Goal: Task Accomplishment & Management: Manage account settings

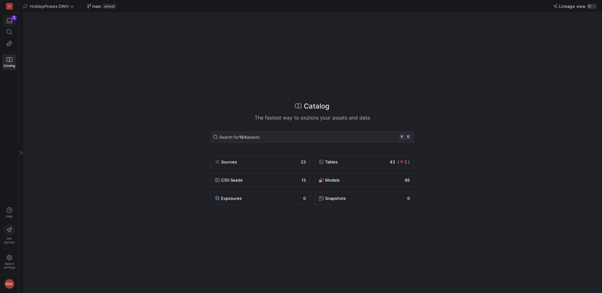
click at [10, 18] on icon "button" at bounding box center [10, 21] width 6 height 6
click at [229, 90] on div at bounding box center [301, 146] width 602 height 293
click at [63, 8] on span "HolidayPirates DWH" at bounding box center [49, 6] width 39 height 5
click at [56, 32] on span "HolidayPirates DWH" at bounding box center [41, 32] width 62 height 5
click at [10, 65] on span "Catalog" at bounding box center [9, 66] width 12 height 4
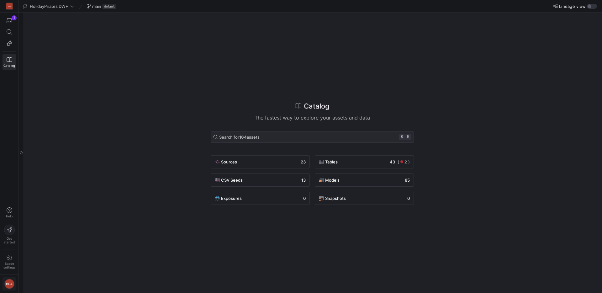
click at [8, 285] on div "BDA" at bounding box center [9, 284] width 10 height 10
click at [26, 251] on span "User settings" at bounding box center [25, 251] width 27 height 5
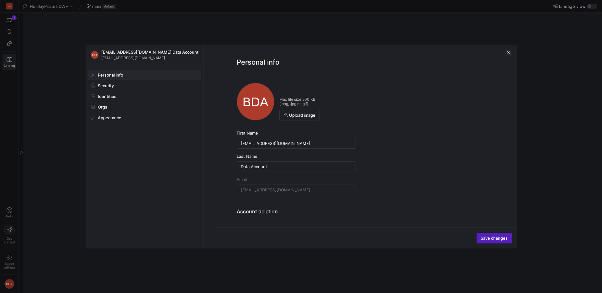
click at [507, 50] on span "button" at bounding box center [509, 53] width 6 height 6
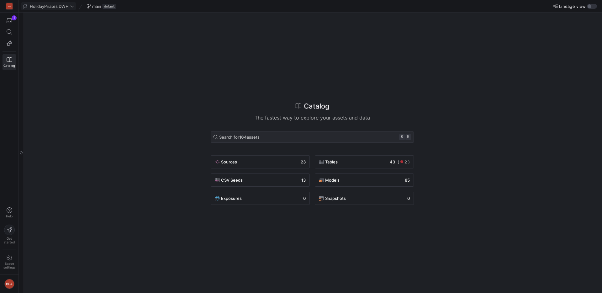
click at [60, 6] on span "HolidayPirates DWH" at bounding box center [49, 6] width 39 height 5
click at [11, 282] on div at bounding box center [301, 146] width 602 height 293
click at [10, 286] on div "BDA" at bounding box center [9, 284] width 10 height 10
click at [29, 274] on span "Sign out" at bounding box center [29, 271] width 44 height 5
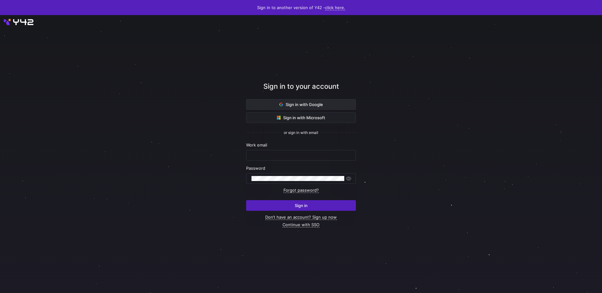
click at [303, 107] on span at bounding box center [301, 104] width 109 height 10
